Goal: Task Accomplishment & Management: Use online tool/utility

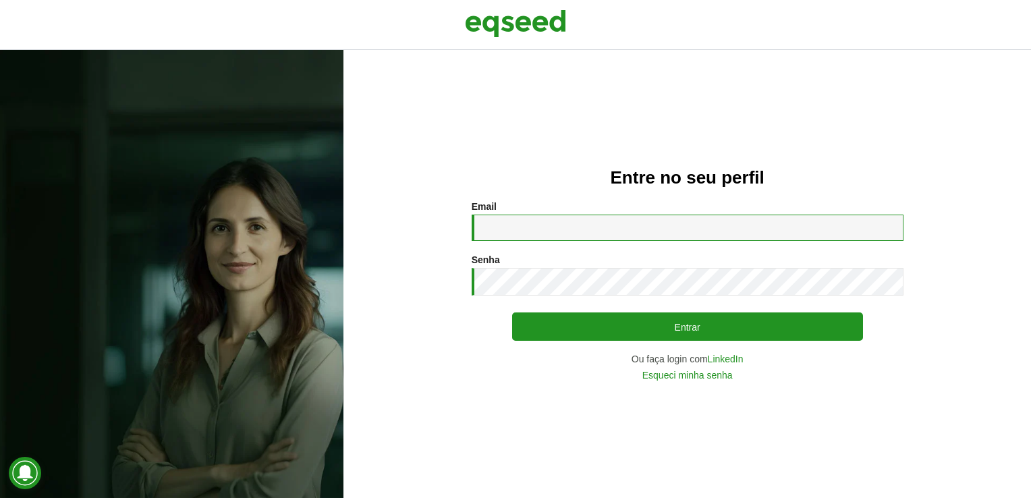
click at [553, 236] on input "Email *" at bounding box center [688, 228] width 432 height 26
type input "**********"
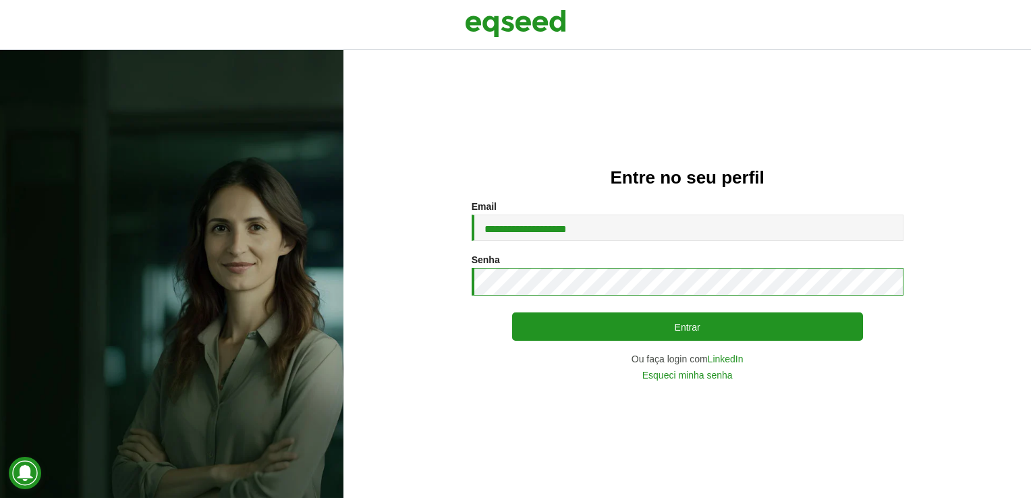
click at [512, 312] on button "Entrar" at bounding box center [687, 326] width 351 height 28
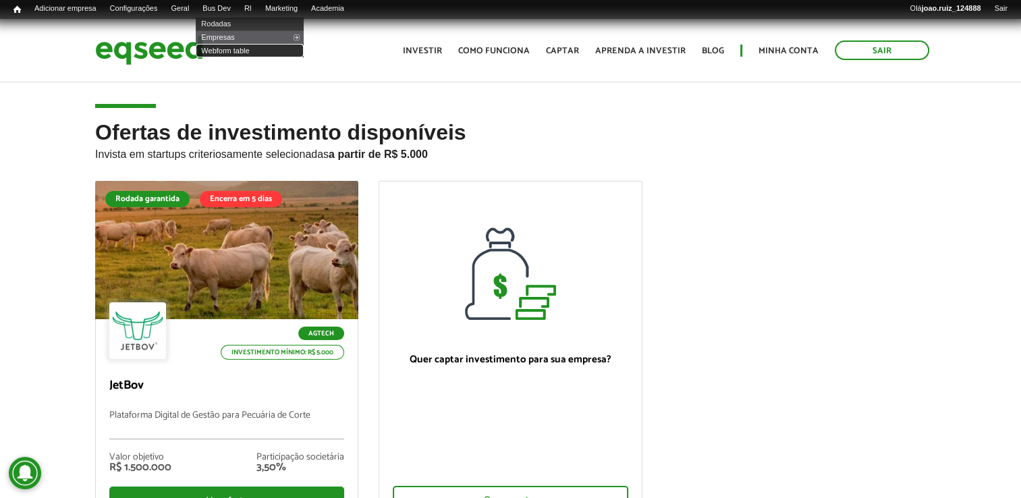
click at [240, 50] on link "Webform table" at bounding box center [250, 50] width 108 height 13
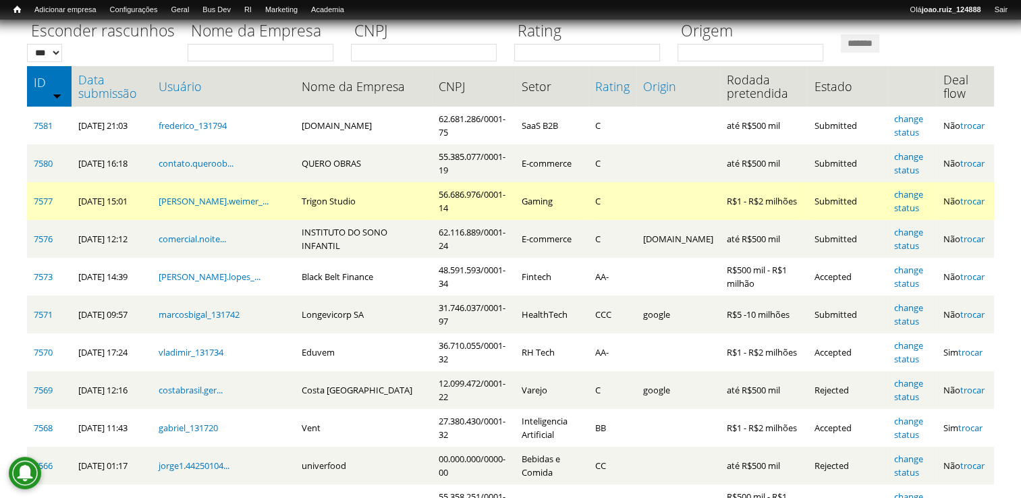
scroll to position [135, 0]
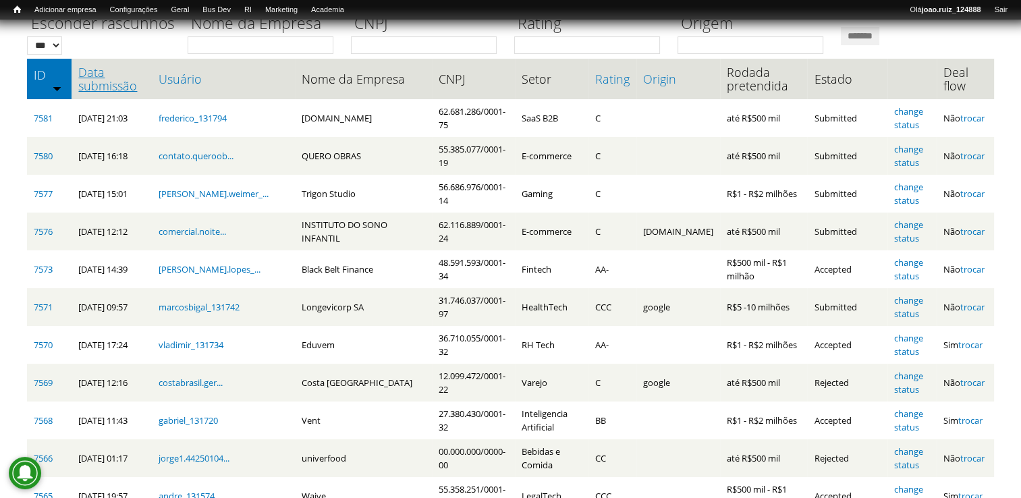
click at [105, 70] on link "Data submissão" at bounding box center [111, 78] width 67 height 27
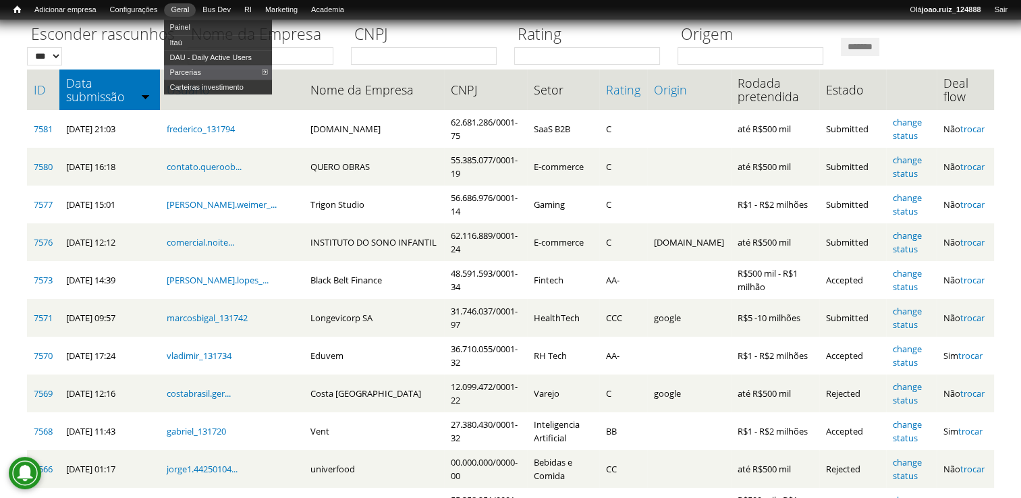
scroll to position [122, 0]
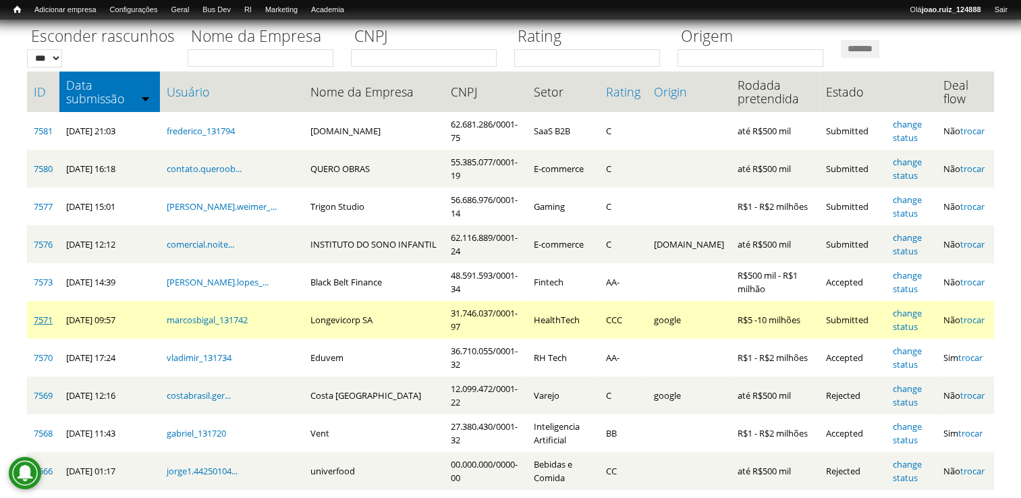
click at [43, 325] on link "7571" at bounding box center [43, 320] width 19 height 12
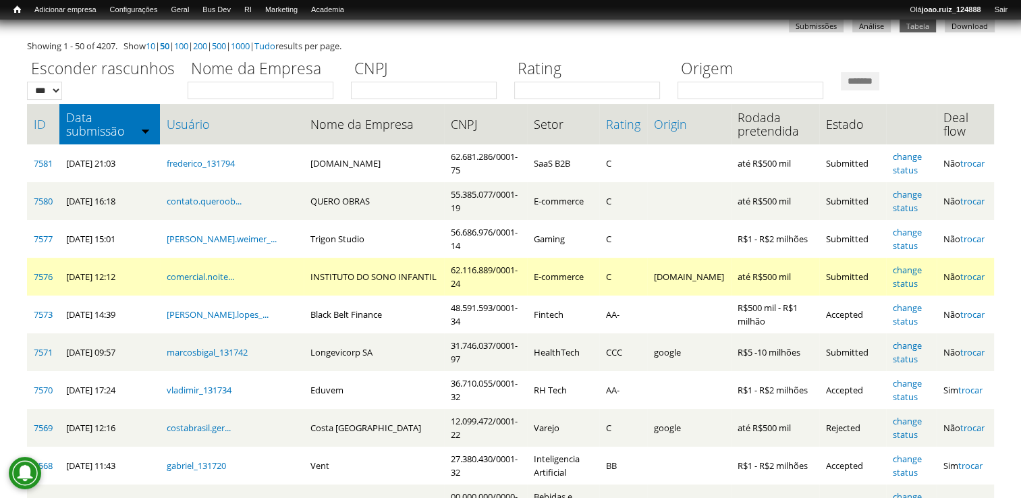
scroll to position [67, 0]
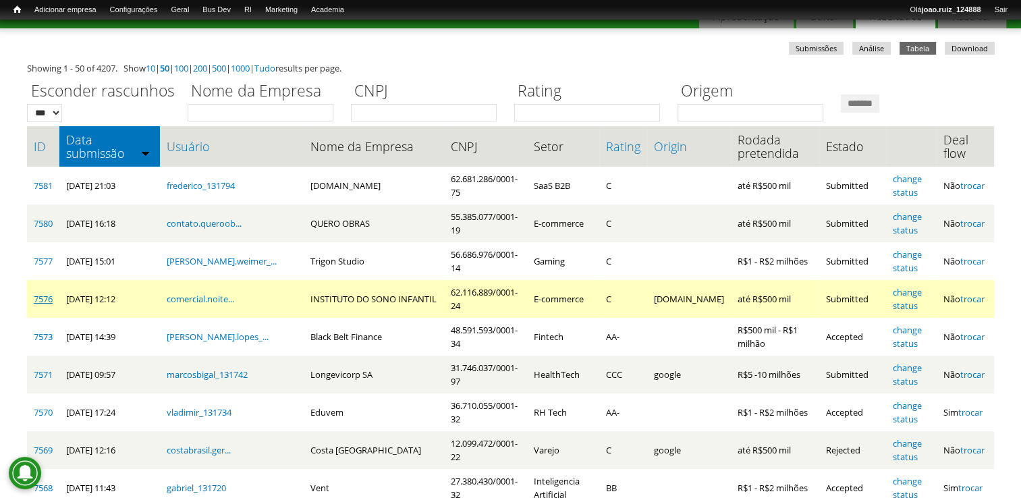
click at [47, 300] on link "7576" at bounding box center [43, 299] width 19 height 12
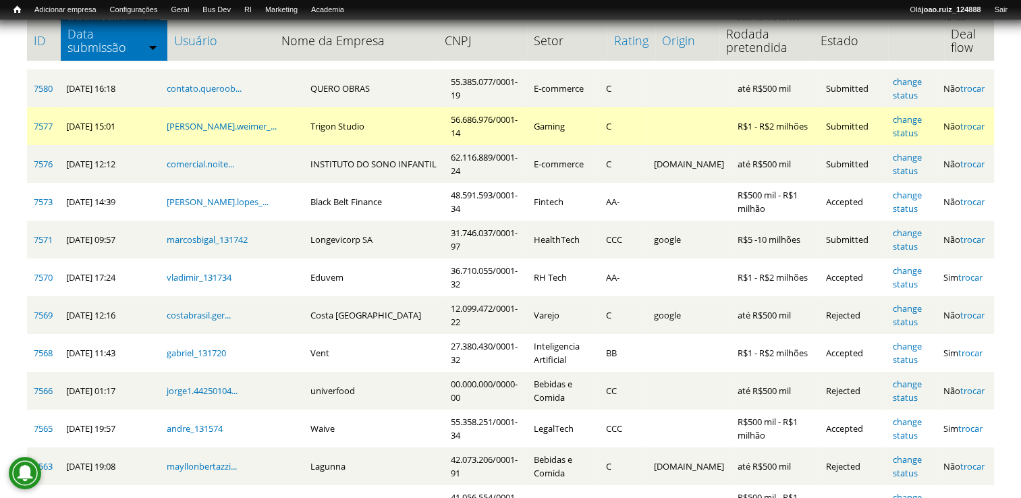
scroll to position [135, 0]
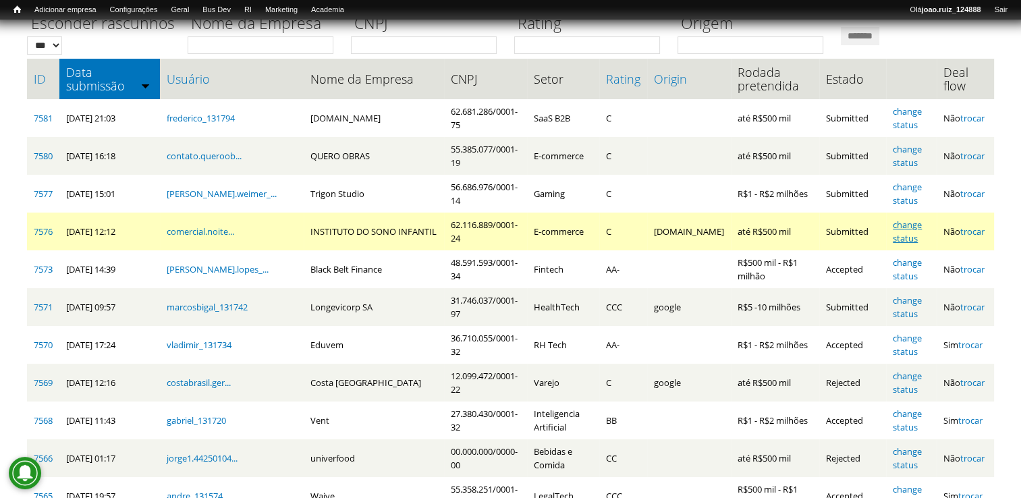
click at [915, 231] on link "change status" at bounding box center [907, 232] width 29 height 26
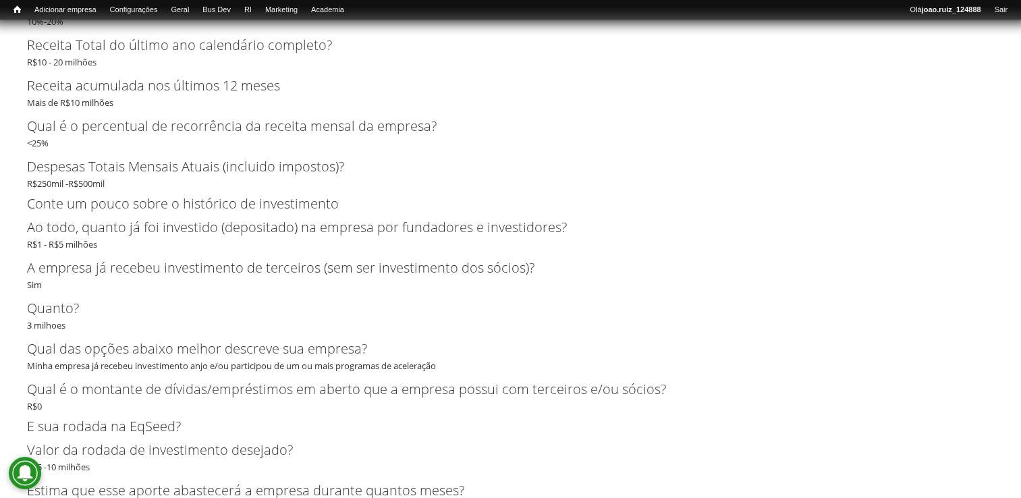
scroll to position [4318, 0]
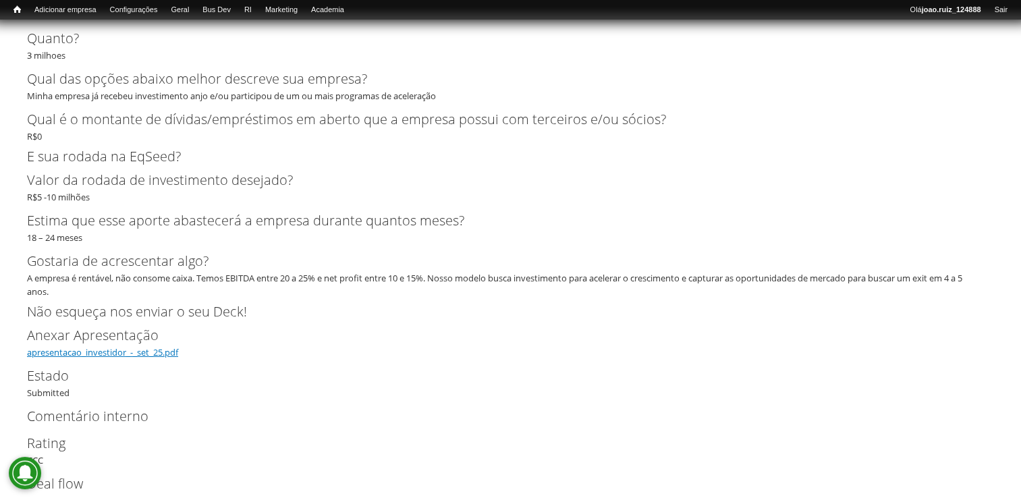
click at [97, 353] on link "apresentacao_investidor_-_set_25.pdf" at bounding box center [102, 352] width 151 height 12
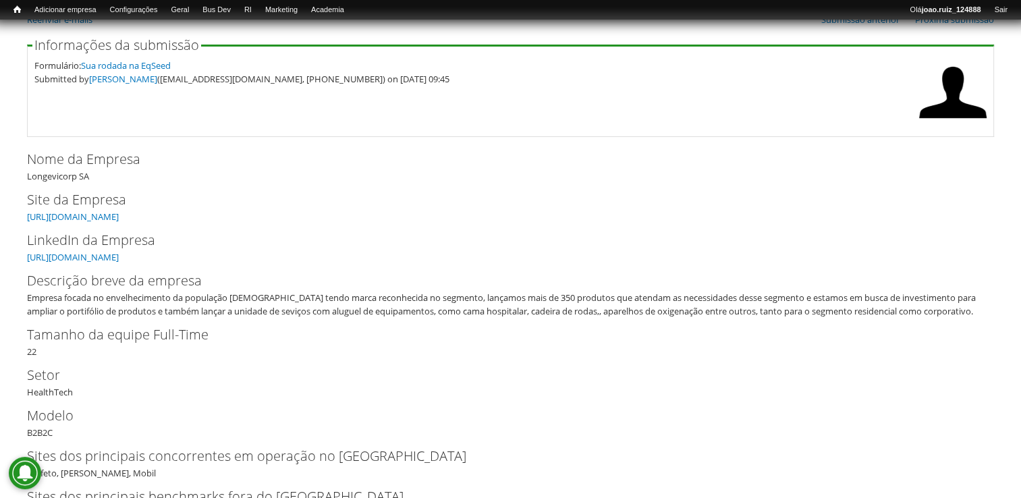
scroll to position [0, 0]
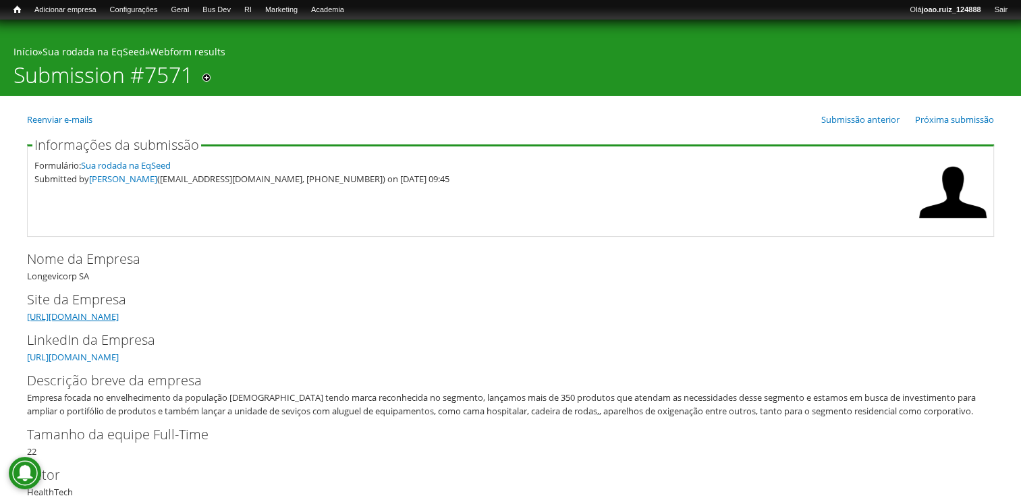
click at [113, 317] on link "https://longevitech.com.br" at bounding box center [73, 316] width 92 height 12
click at [175, 350] on div "LinkedIn da Empresa https://br.linkedin.com/company/longevitechh" at bounding box center [510, 347] width 967 height 34
click at [119, 362] on link "https://br.linkedin.com/company/longevitechh" at bounding box center [73, 357] width 92 height 12
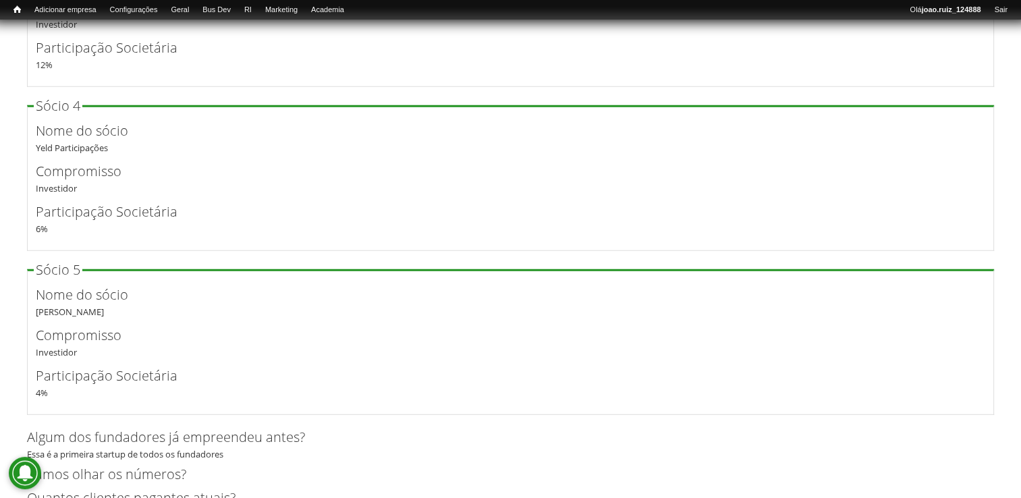
scroll to position [3484, 0]
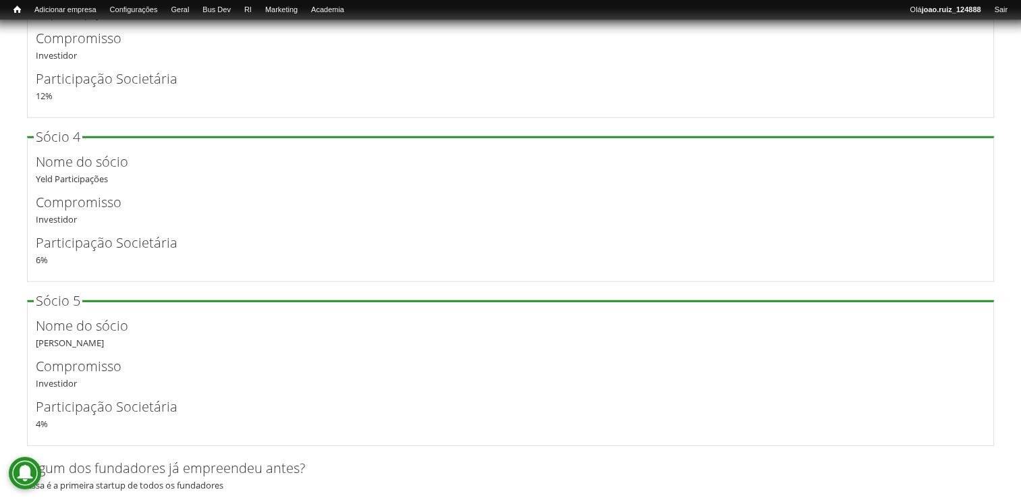
drag, startPoint x: 36, startPoint y: 177, endPoint x: 109, endPoint y: 175, distance: 72.9
click at [109, 175] on div "Nome do sócio Yeld Participações" at bounding box center [510, 169] width 949 height 34
copy div "Yeld Participações"
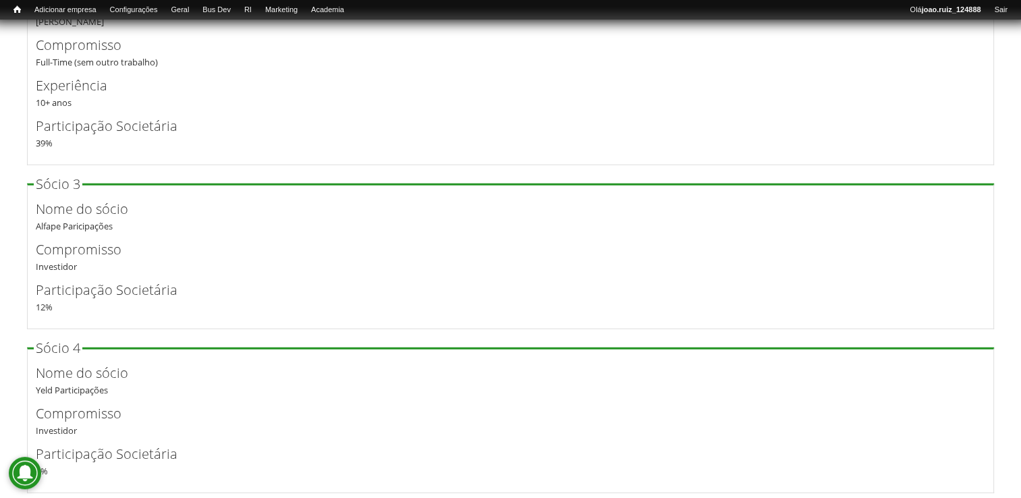
scroll to position [3281, 0]
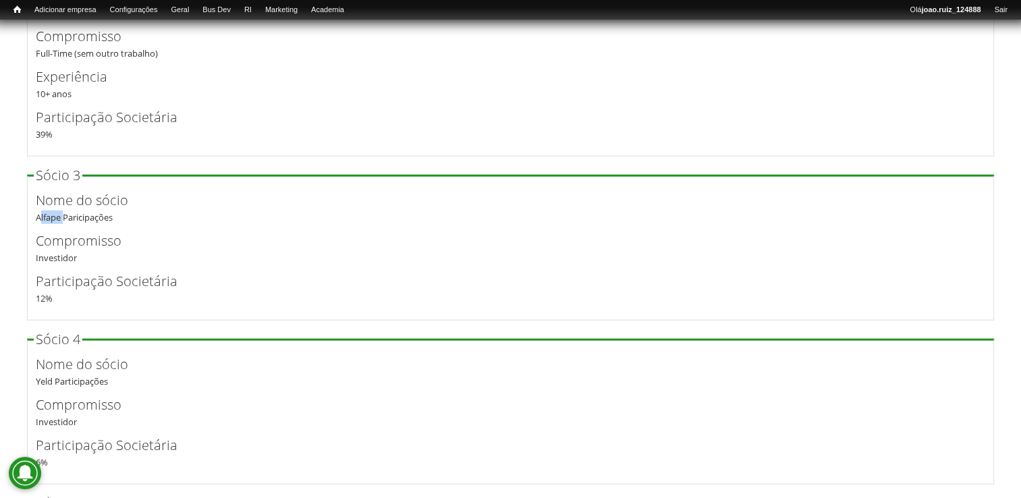
drag, startPoint x: 37, startPoint y: 215, endPoint x: 60, endPoint y: 223, distance: 24.3
click at [60, 223] on div "Nome do sócio Alfape Paricipações" at bounding box center [510, 207] width 949 height 34
copy div "Alfape"
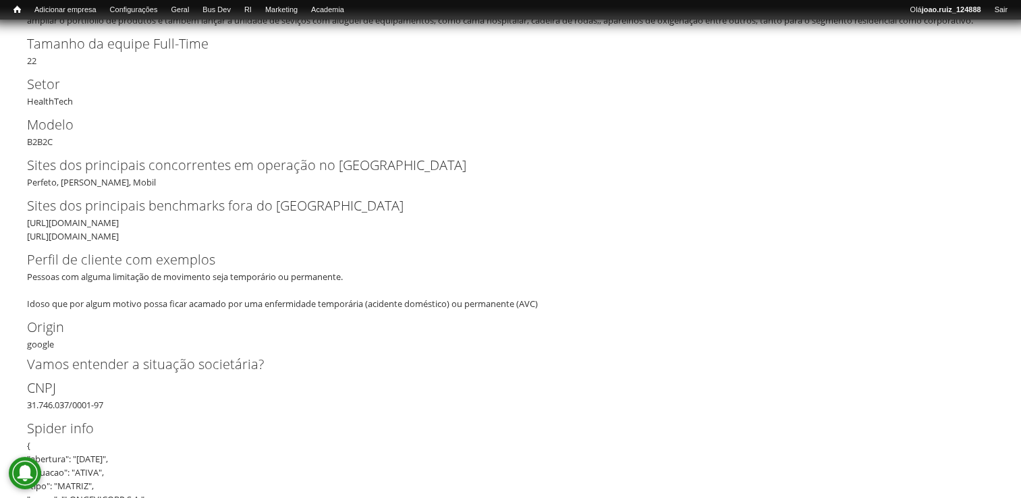
scroll to position [312, 0]
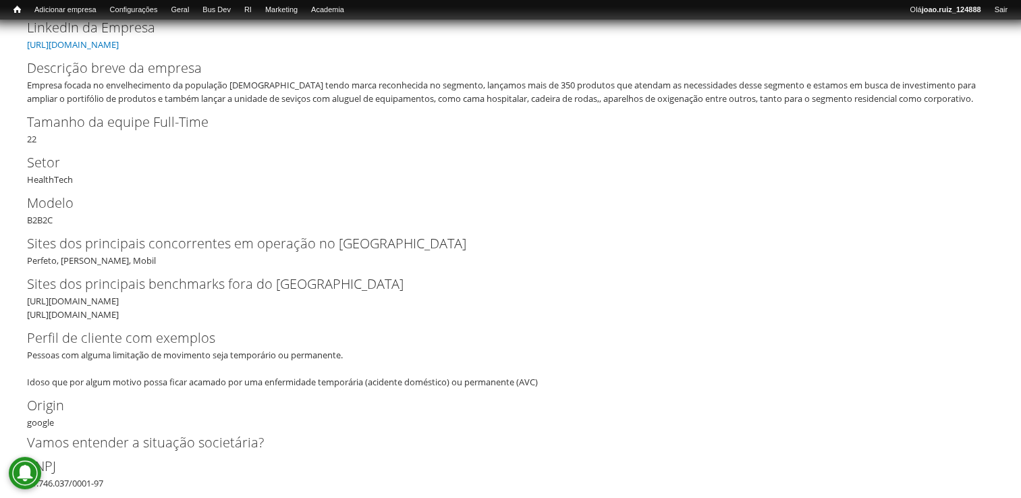
drag, startPoint x: 28, startPoint y: 300, endPoint x: 157, endPoint y: 301, distance: 129.6
click at [157, 301] on div "Sites dos principais benchmarks fora do Brasil https://specialsupplies.com/ htt…" at bounding box center [510, 297] width 967 height 47
copy div "https://specialsupplies.com/"
drag, startPoint x: 165, startPoint y: 318, endPoint x: 0, endPoint y: 317, distance: 165.3
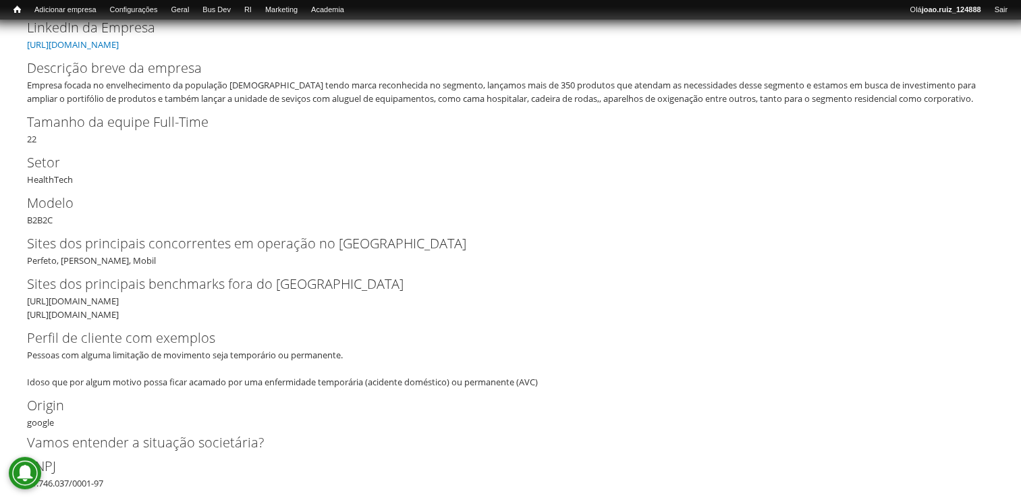
copy div "https://www.essentialaids.com/"
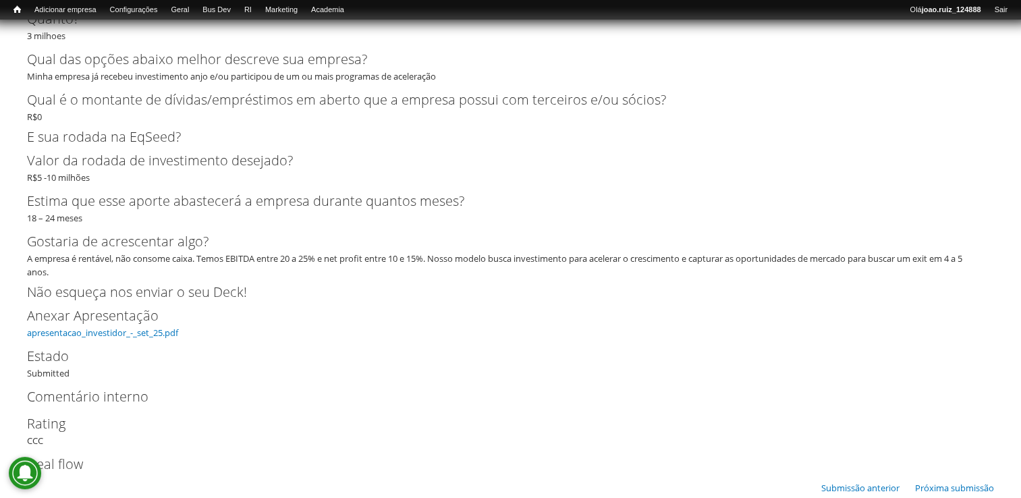
scroll to position [4361, 0]
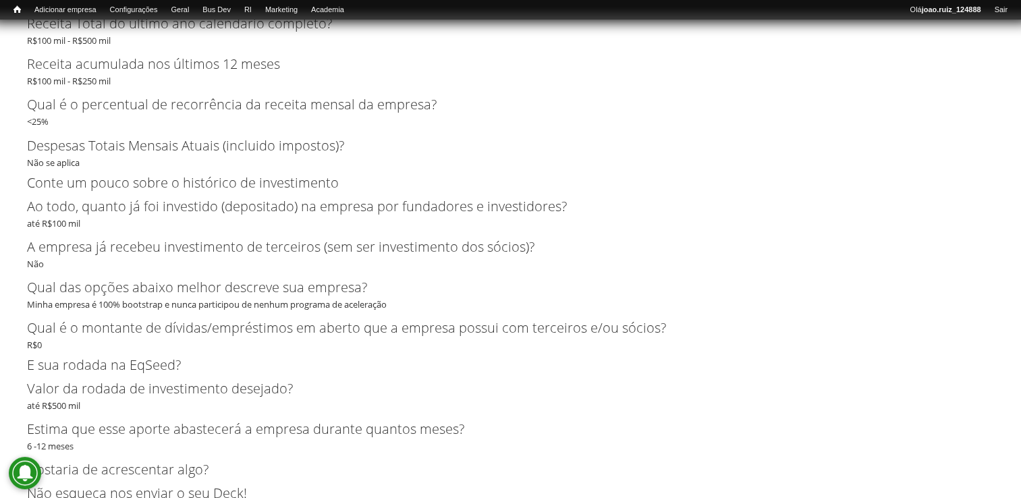
scroll to position [2564, 0]
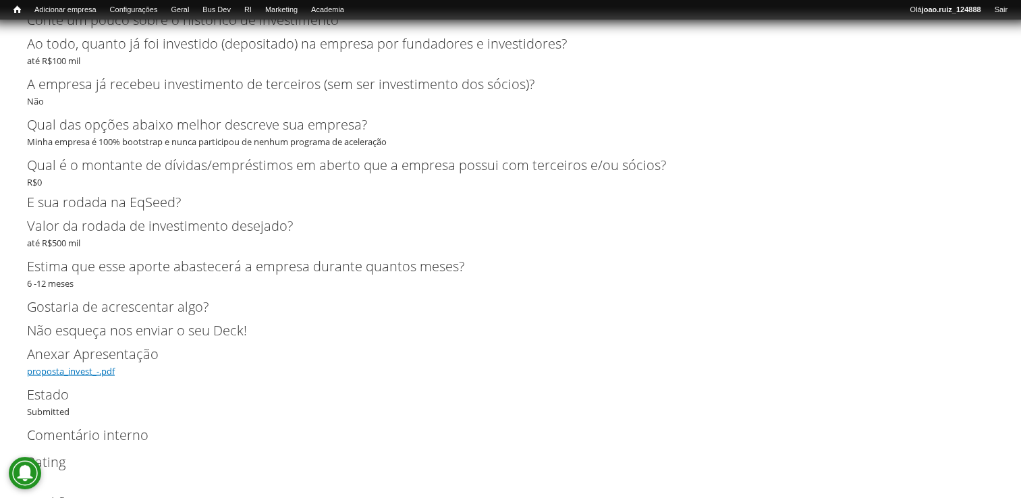
click at [97, 373] on link "proposta_invest_-.pdf" at bounding box center [71, 371] width 88 height 12
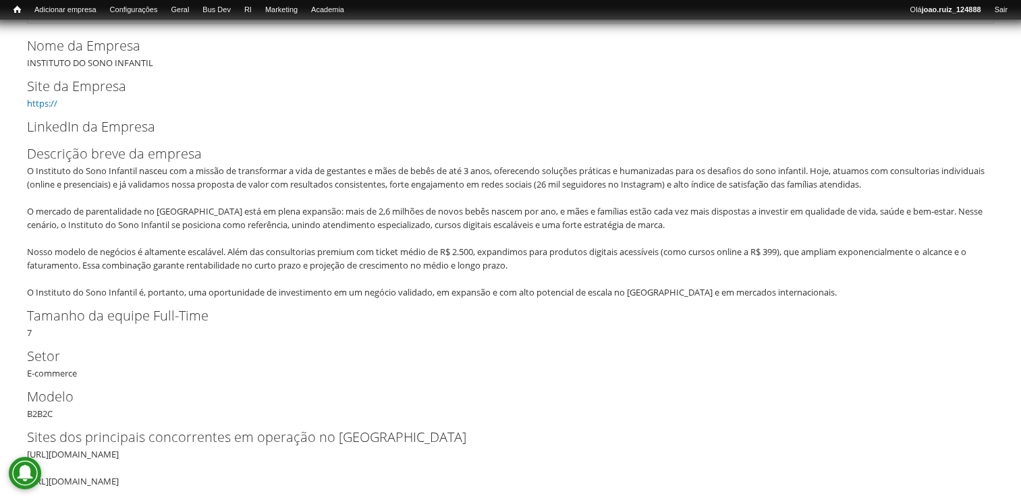
scroll to position [337, 0]
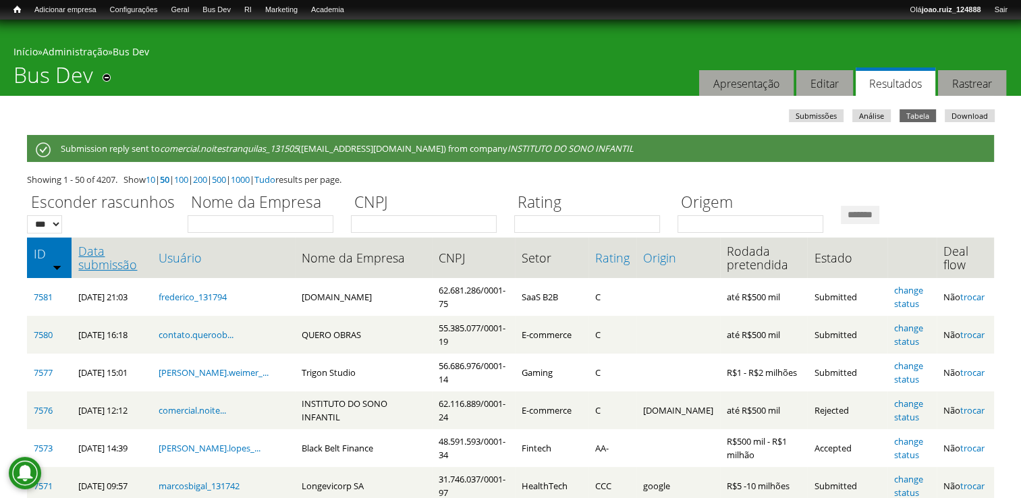
click at [118, 271] on link "Data submissão" at bounding box center [111, 257] width 67 height 27
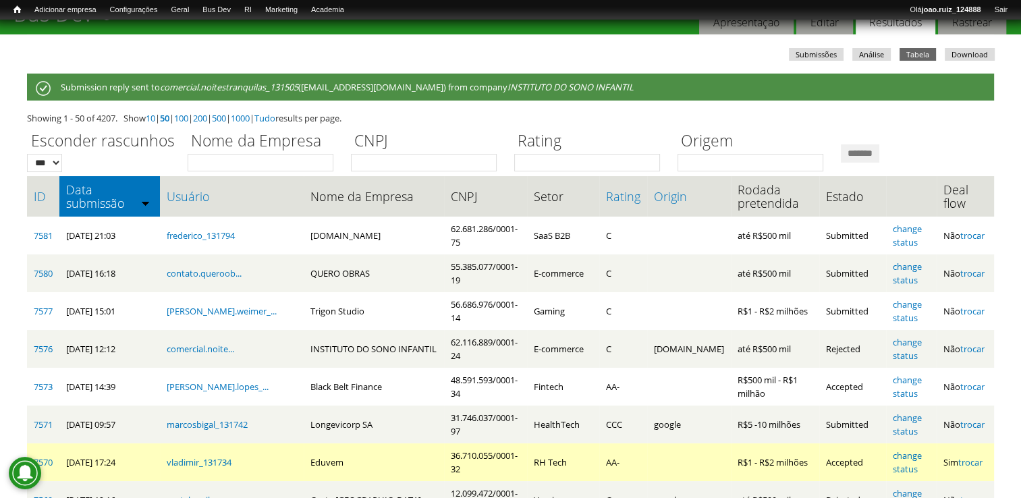
scroll to position [135, 0]
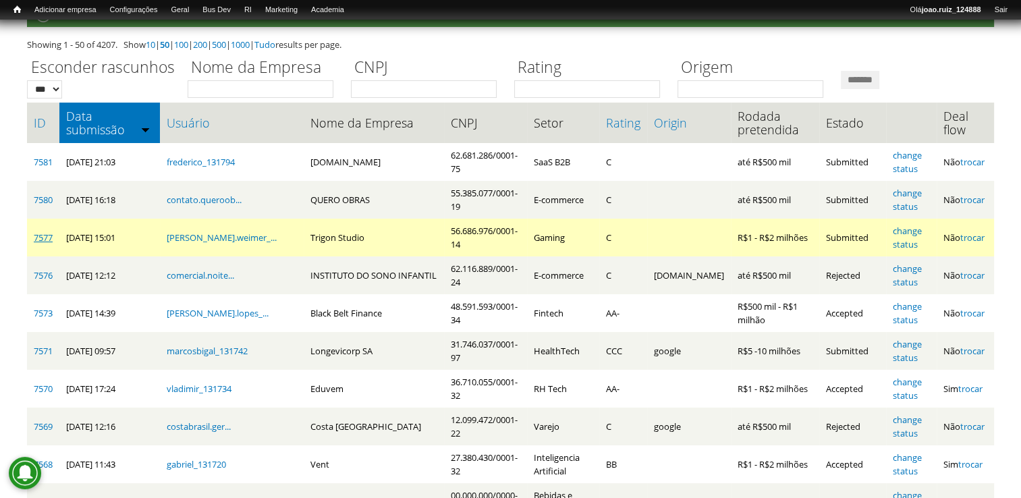
click at [38, 238] on link "7577" at bounding box center [43, 237] width 19 height 12
click at [35, 233] on link "7577" at bounding box center [43, 237] width 19 height 12
click at [902, 230] on link "change status" at bounding box center [907, 238] width 29 height 26
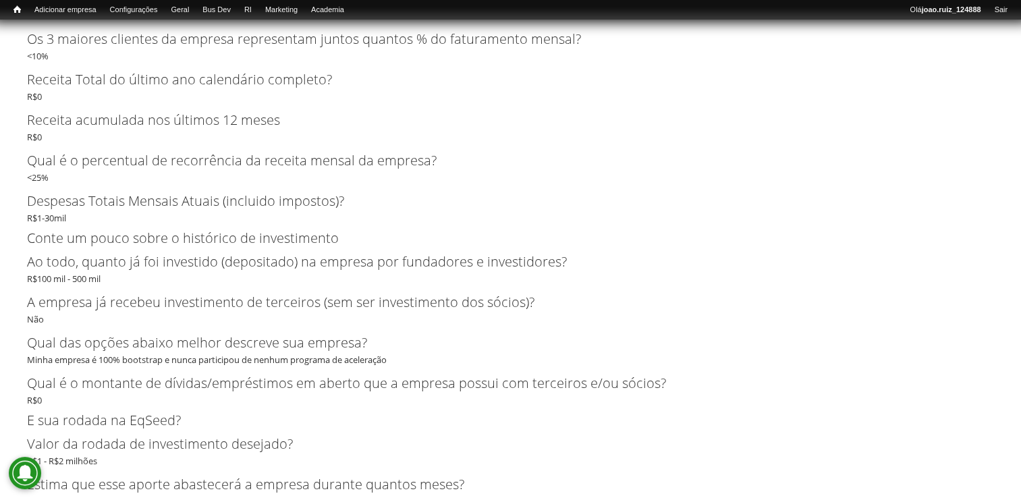
scroll to position [3059, 0]
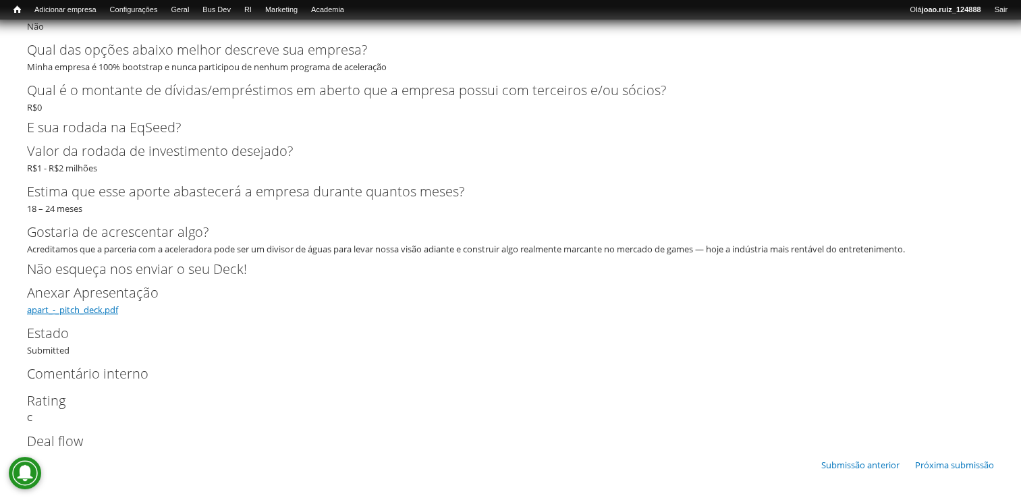
click at [111, 313] on link "apart_-_pitch_deck.pdf" at bounding box center [72, 310] width 91 height 12
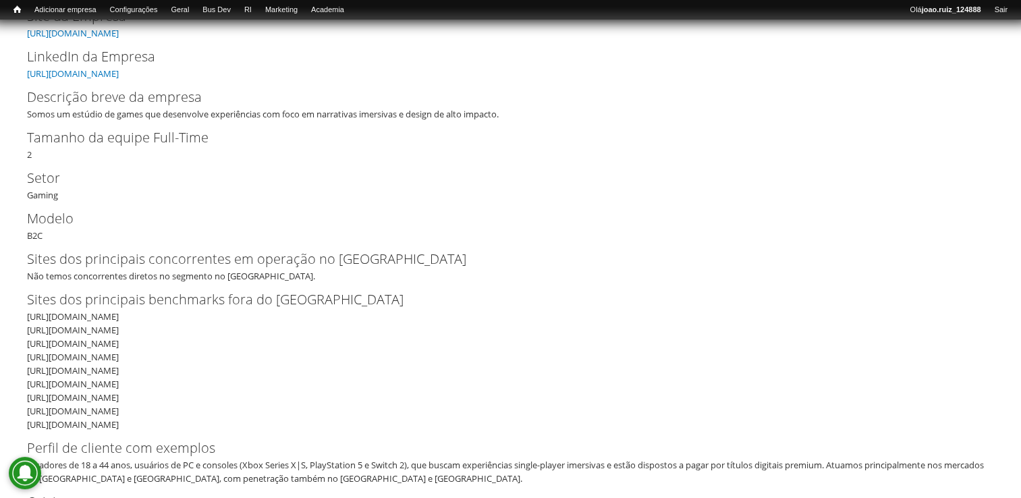
scroll to position [405, 0]
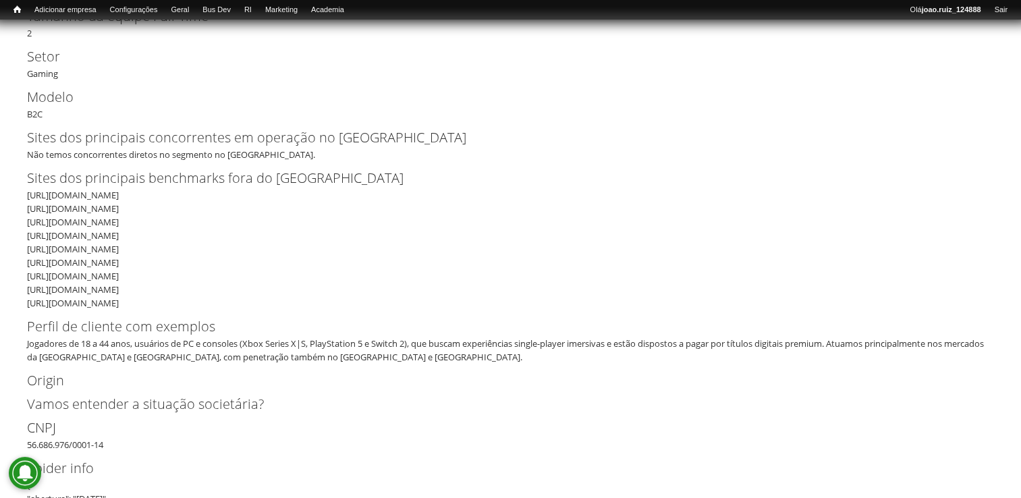
drag, startPoint x: 162, startPoint y: 301, endPoint x: -3, endPoint y: 198, distance: 194.3
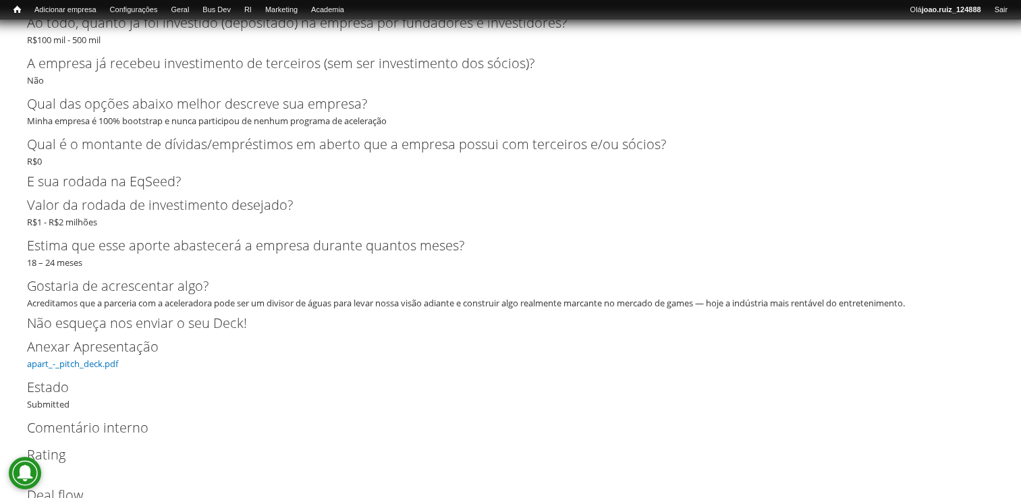
scroll to position [3059, 0]
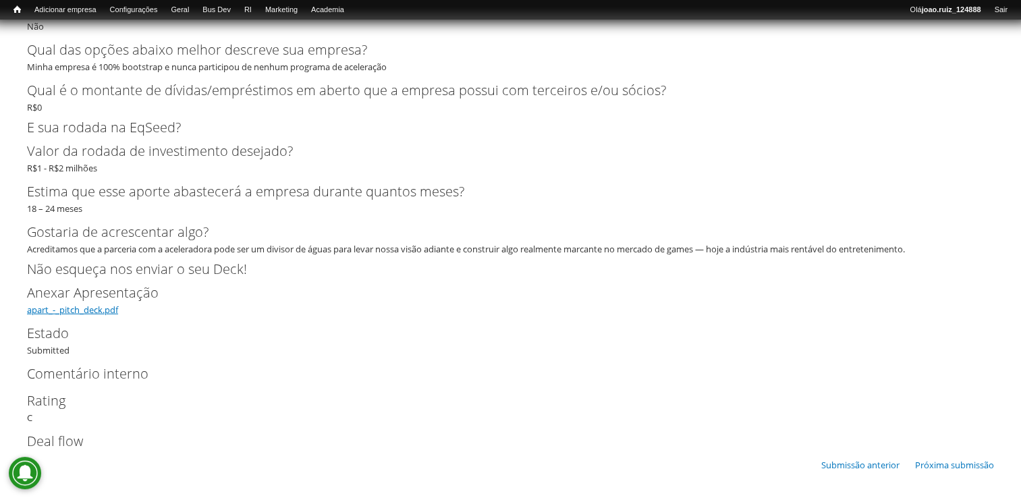
click at [115, 312] on link "apart_-_pitch_deck.pdf" at bounding box center [72, 310] width 91 height 12
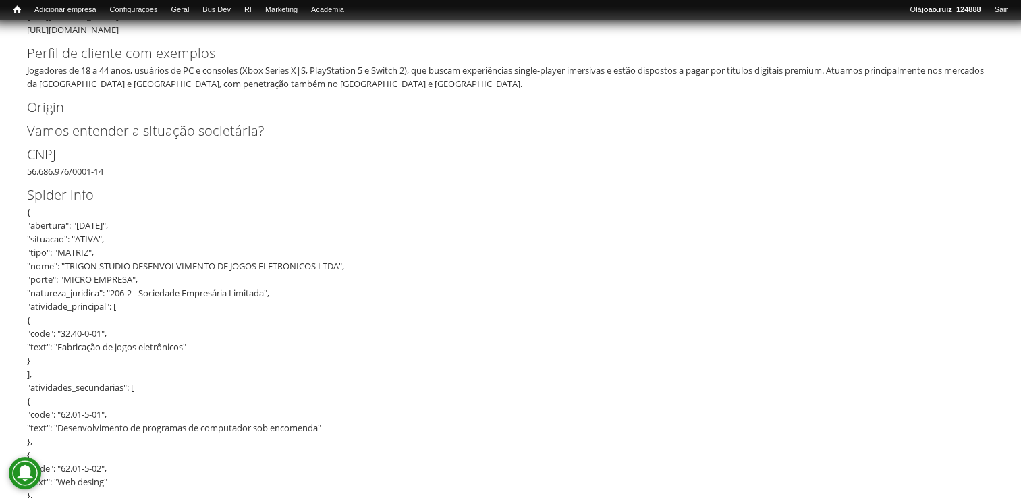
scroll to position [0, 0]
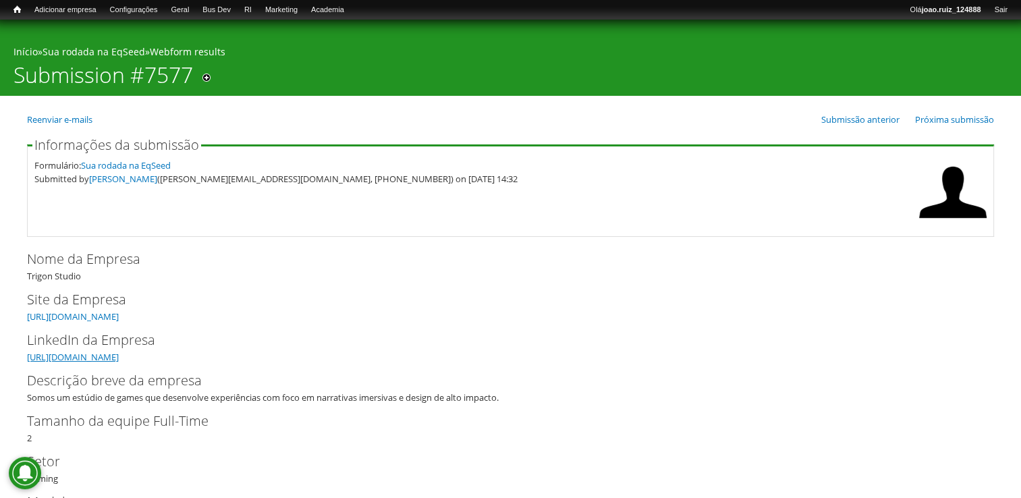
click at [119, 355] on link "https://www.linkedin.com/company/trigon-studio/?viewAsMember=true" at bounding box center [73, 357] width 92 height 12
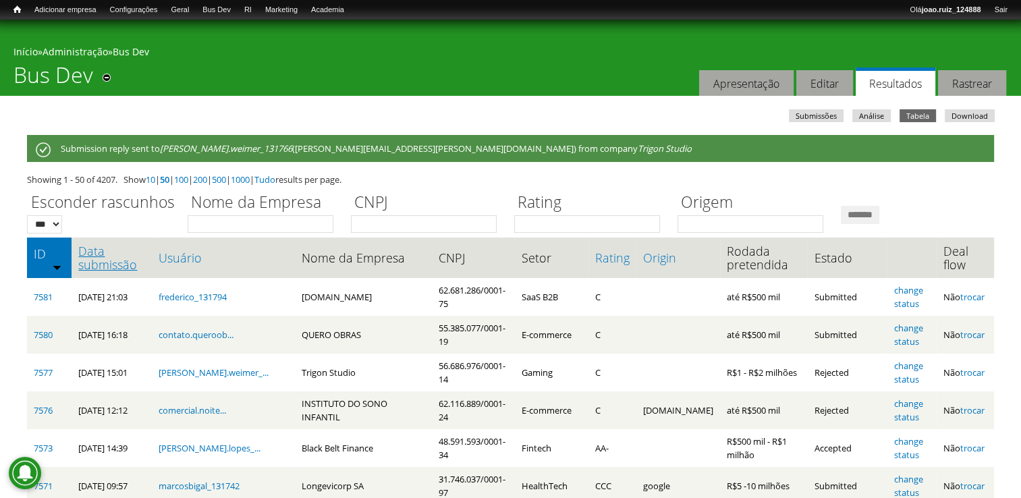
click at [103, 262] on link "Data submissão" at bounding box center [111, 257] width 67 height 27
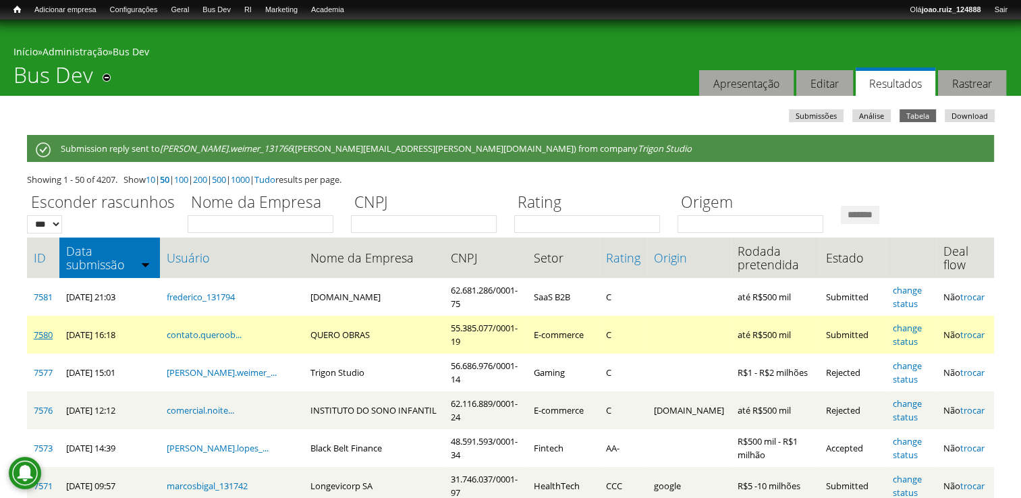
click at [38, 334] on link "7580" at bounding box center [43, 335] width 19 height 12
click at [912, 331] on link "change status" at bounding box center [907, 335] width 29 height 26
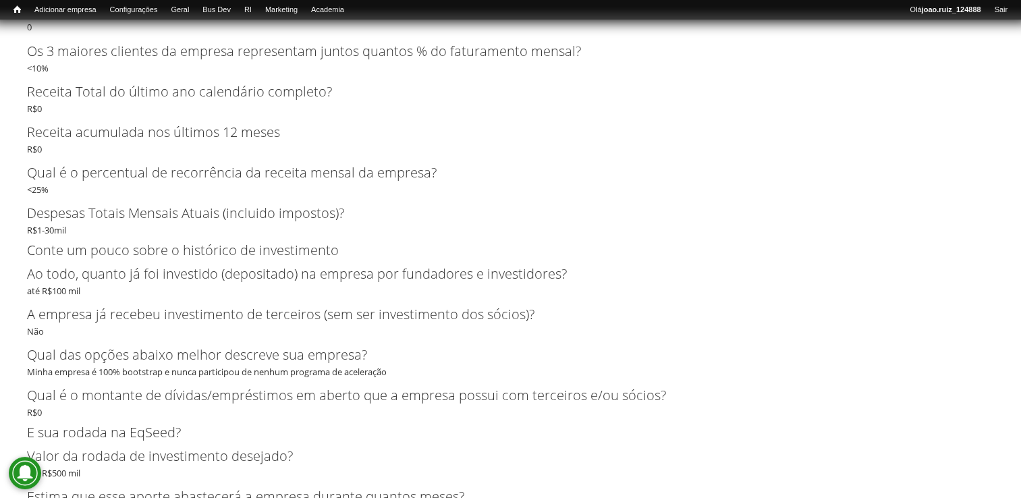
scroll to position [2767, 0]
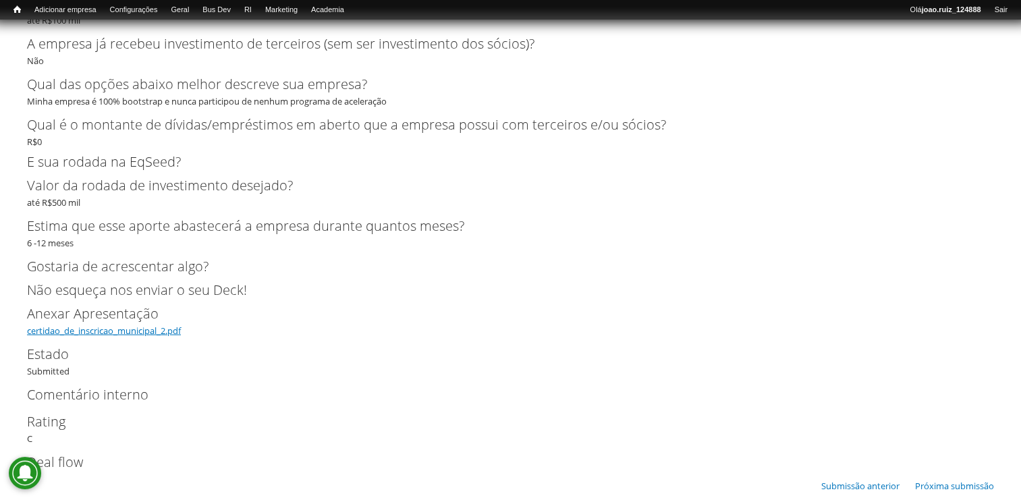
click at [84, 335] on link "certidao_de_inscricao_municipal_2.pdf" at bounding box center [104, 331] width 154 height 12
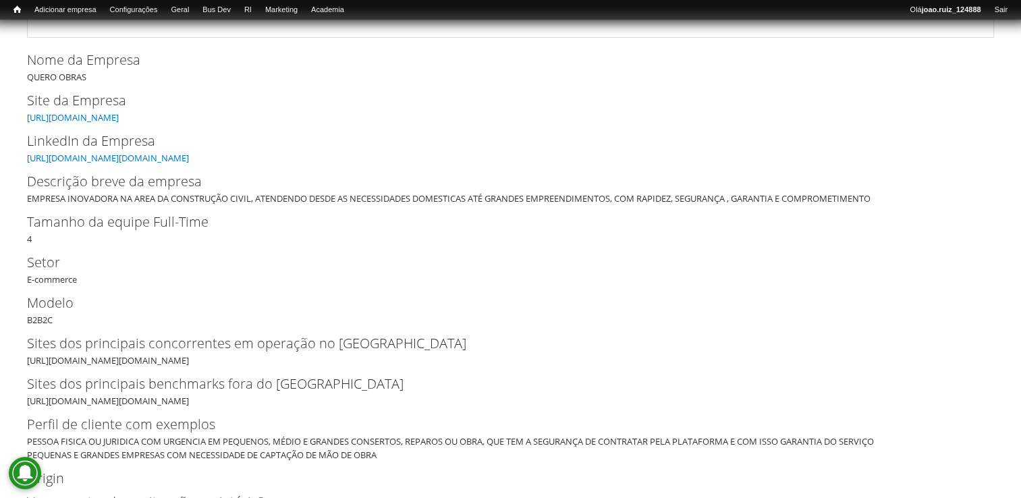
scroll to position [89, 0]
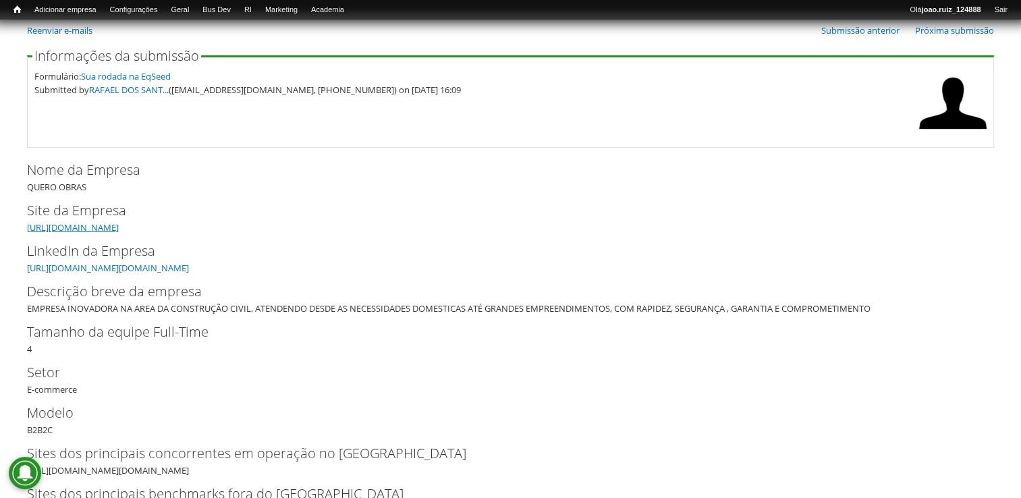
click at [119, 223] on link "https://youtube.com/@queroobras?si=lewnIu_Y9uJ5Uudp" at bounding box center [73, 227] width 92 height 12
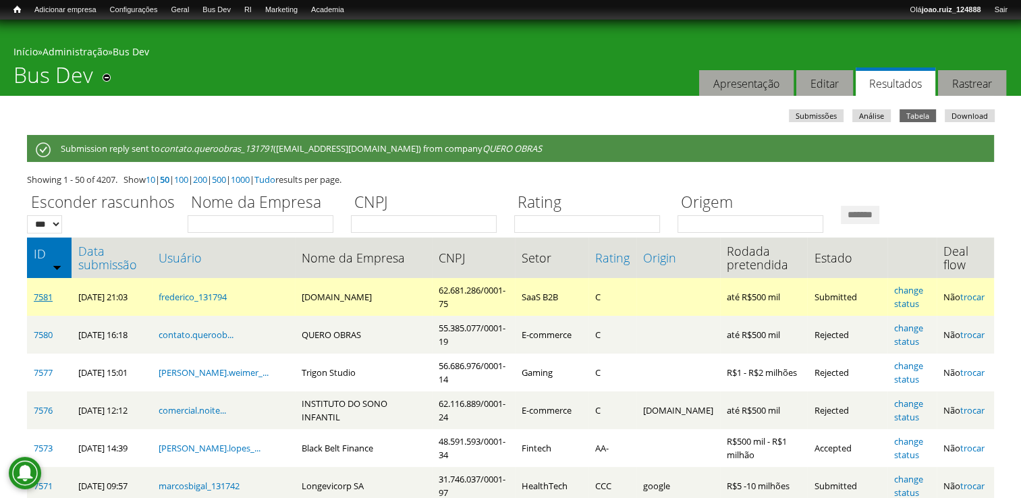
click at [47, 293] on link "7581" at bounding box center [43, 297] width 19 height 12
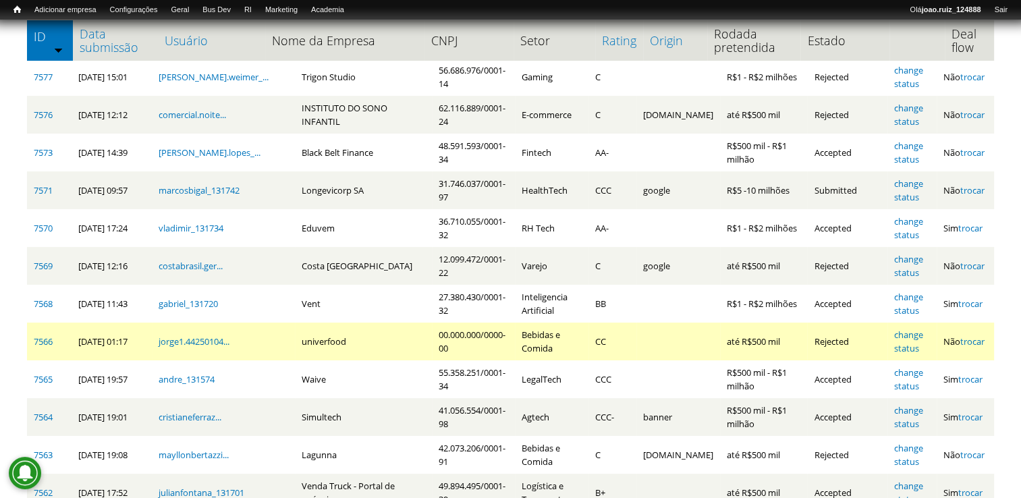
scroll to position [67, 0]
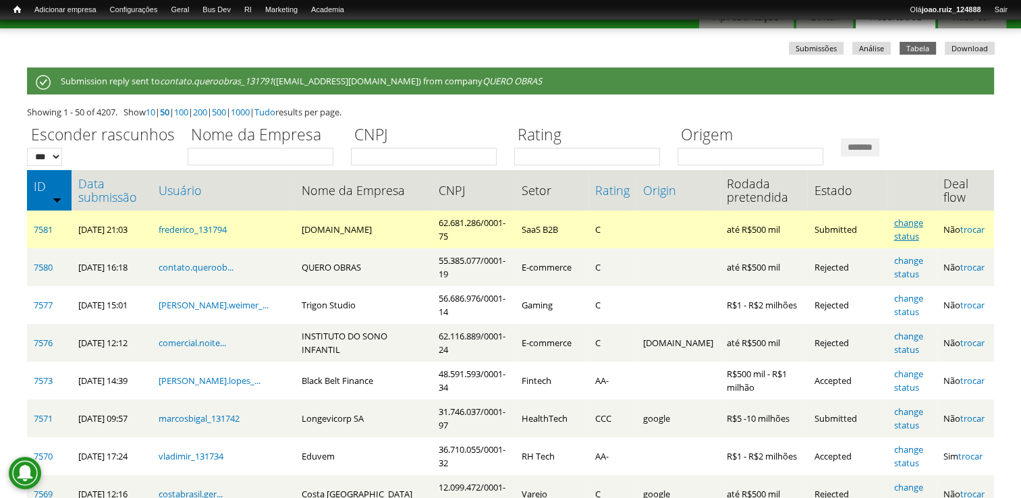
click at [922, 225] on link "change status" at bounding box center [908, 230] width 29 height 26
click at [920, 227] on link "change status" at bounding box center [908, 230] width 29 height 26
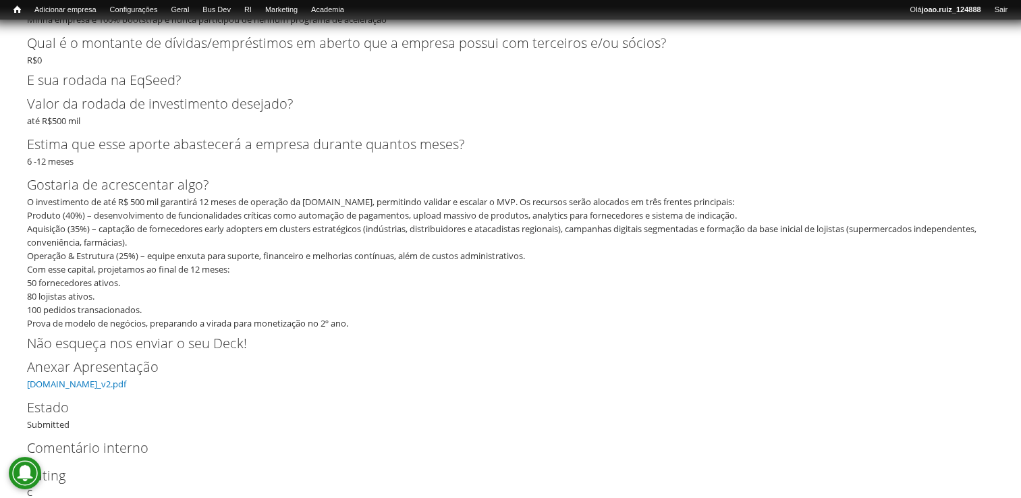
scroll to position [2155, 0]
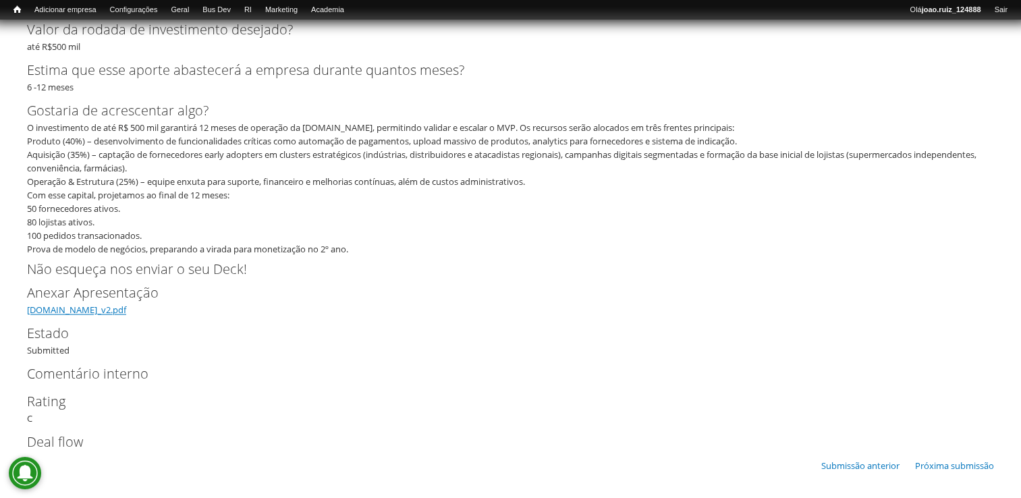
click at [84, 314] on link "merkado.app_v2.pdf" at bounding box center [76, 310] width 99 height 12
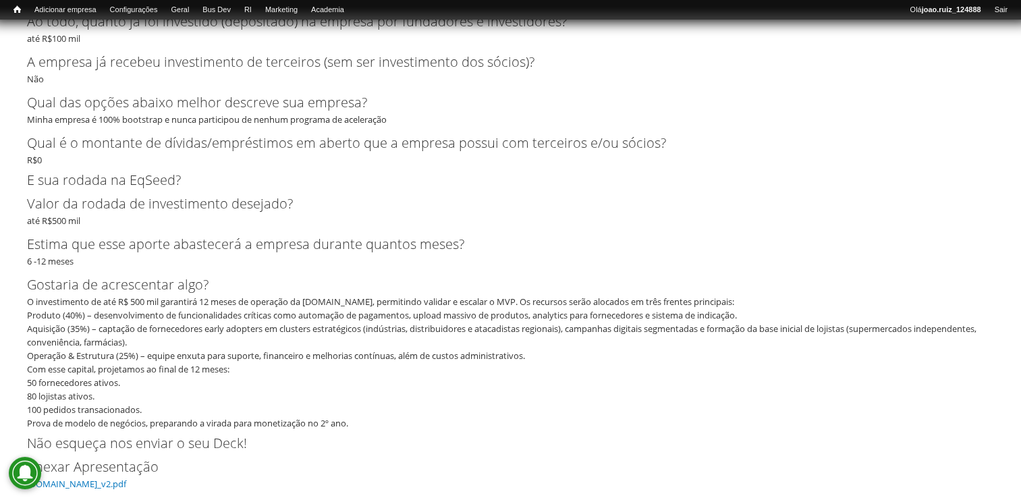
scroll to position [2088, 0]
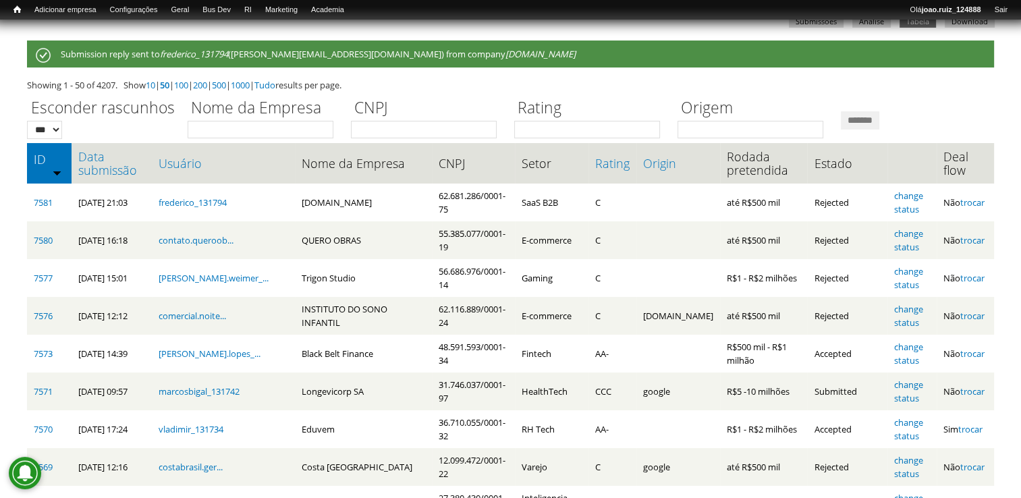
scroll to position [202, 0]
